Goal: Book appointment/travel/reservation

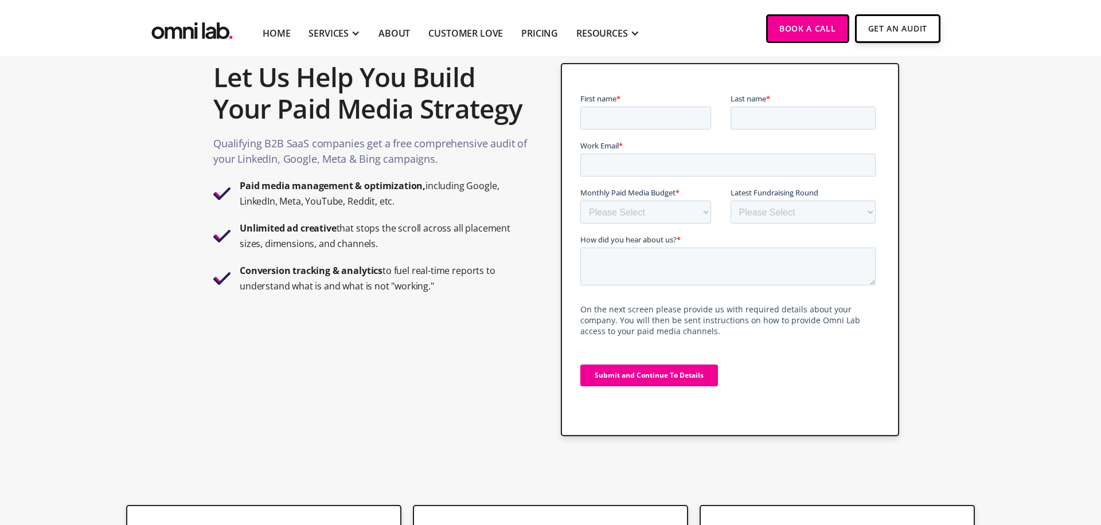
select select "5000-10000"
click at [580, 201] on select "Please Select $0 - $5,0000 $5,000 - $10,000 $10,000 - $25,000 $25,000 - $50,000…" at bounding box center [645, 212] width 131 height 23
click at [795, 213] on select "Please Select Bootstrapped Seed Series A Series B Series C Series D +" at bounding box center [803, 212] width 146 height 23
select select "bootstrapped"
click at [730, 201] on select "Please Select Bootstrapped Seed Series A Series B Series C Series D +" at bounding box center [803, 212] width 146 height 23
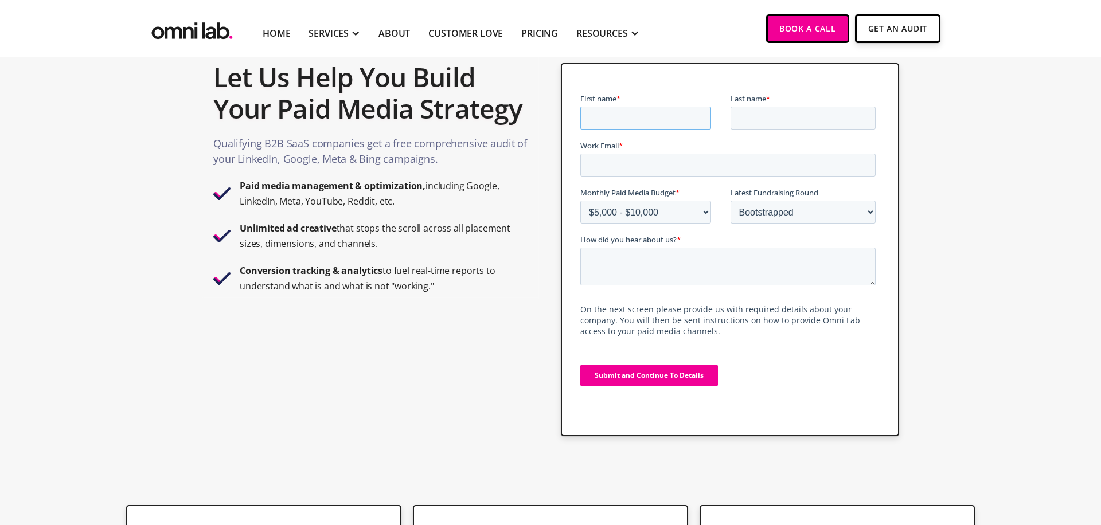
click at [665, 124] on input "First name *" at bounding box center [645, 118] width 131 height 23
type input "Sagar"
click at [758, 123] on input "Last name *" at bounding box center [803, 118] width 146 height 23
type input "Babber"
click at [754, 163] on input "Work Email *" at bounding box center [727, 165] width 295 height 23
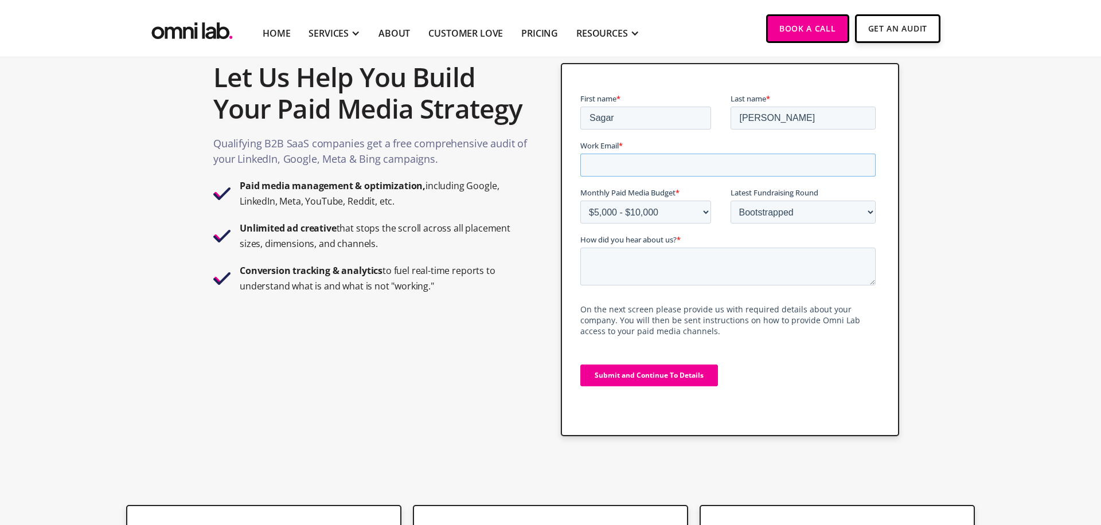
type input "sagar@gleantap.com"
click at [657, 269] on textarea "How did you hear about us? *" at bounding box center [727, 267] width 295 height 38
type textarea "Google"
click at [664, 380] on input "Submit and Continue To Details" at bounding box center [649, 376] width 138 height 22
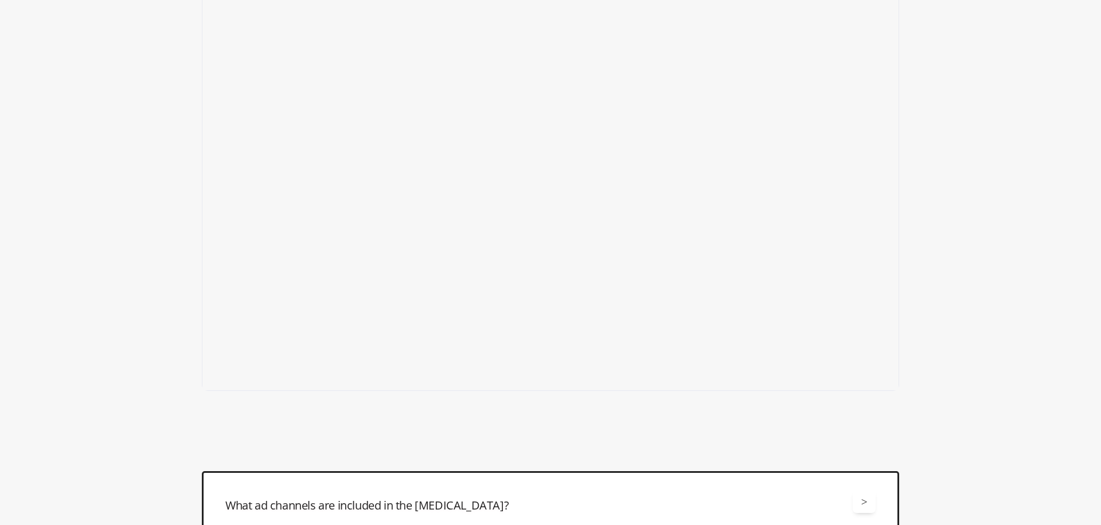
scroll to position [310, 0]
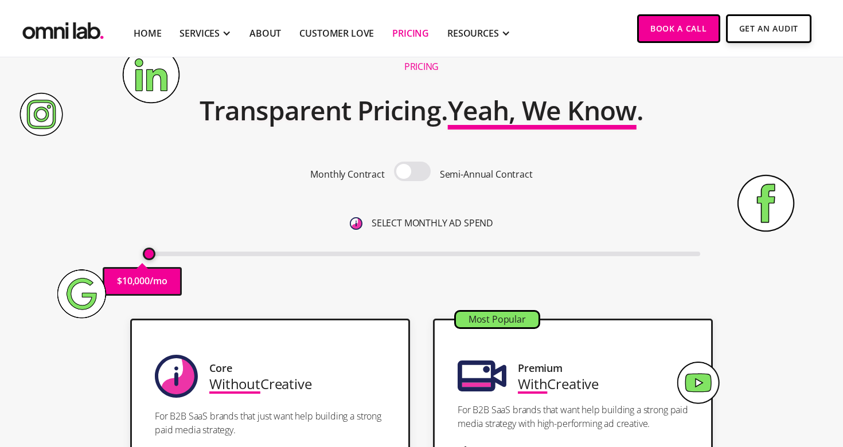
scroll to position [10, 0]
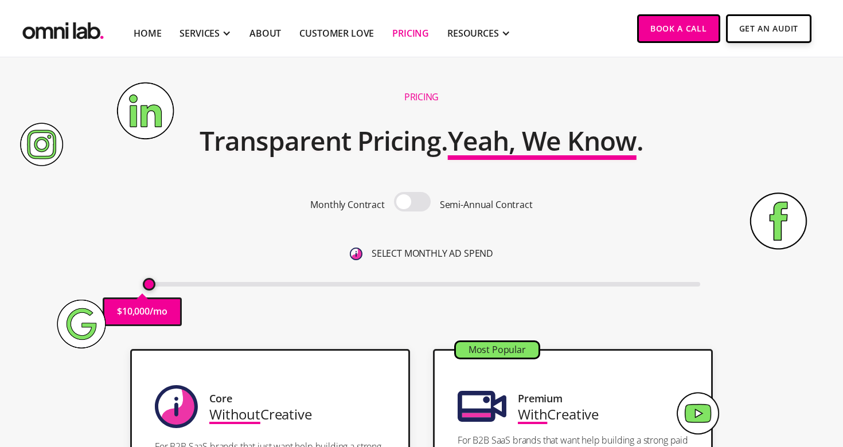
click at [419, 204] on span at bounding box center [412, 201] width 37 height 19
click at [412, 203] on input "checkbox" at bounding box center [412, 203] width 0 height 0
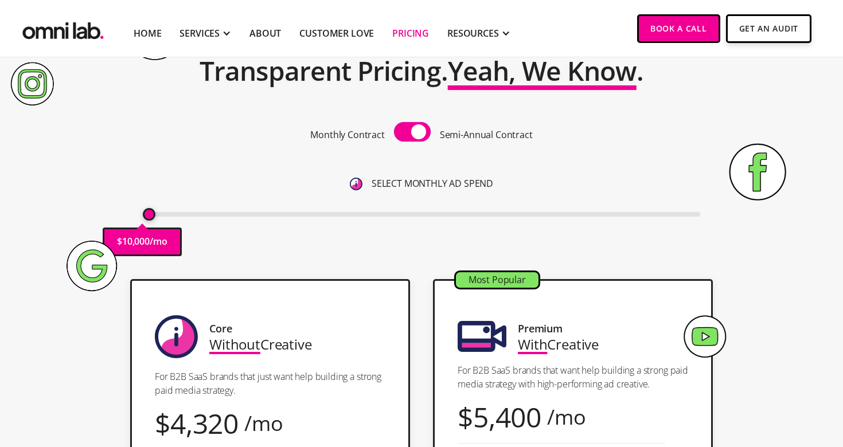
scroll to position [56, 0]
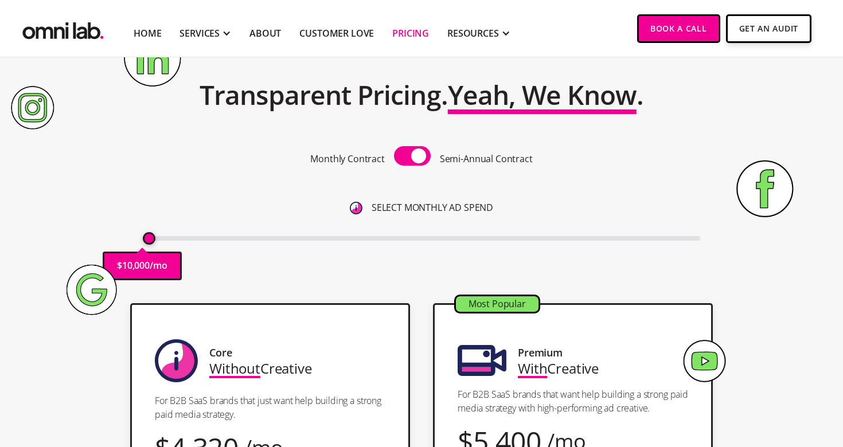
click at [405, 165] on span at bounding box center [412, 155] width 37 height 19
click at [412, 157] on input "checkbox" at bounding box center [412, 157] width 0 height 0
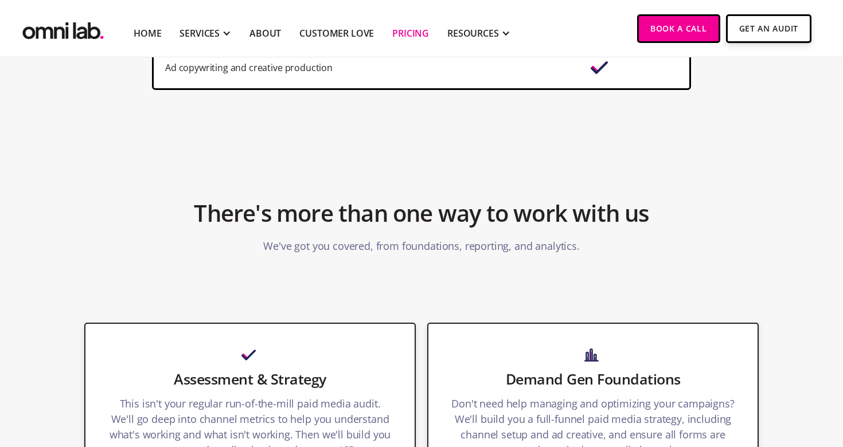
scroll to position [1462, 0]
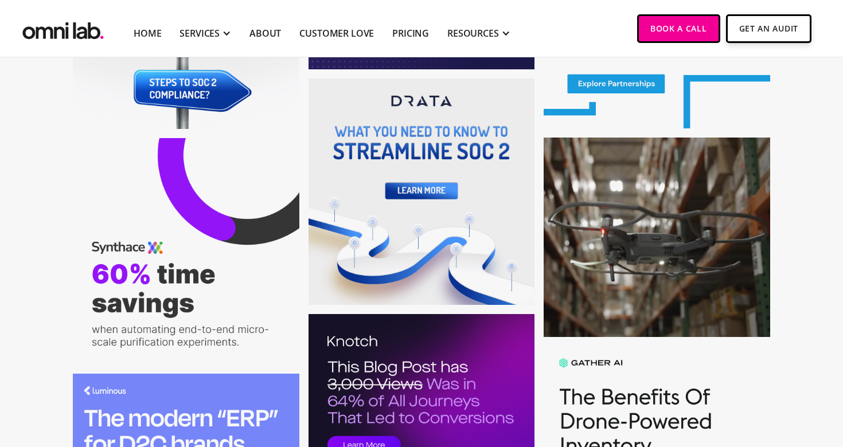
scroll to position [1802, 0]
